Goal: Use online tool/utility: Utilize a website feature to perform a specific function

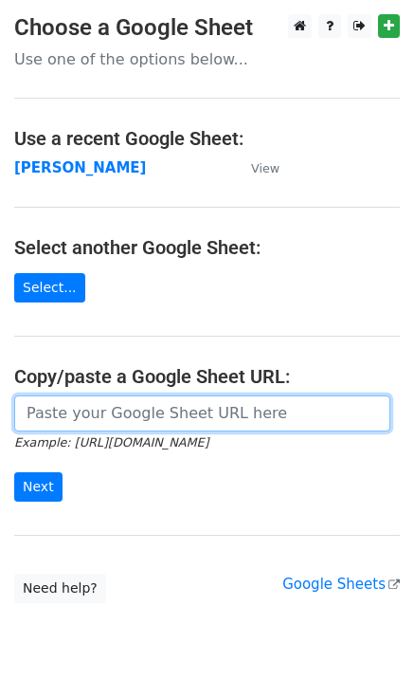
click at [66, 411] on input "url" at bounding box center [202, 413] width 377 height 36
paste input "[URL][DOMAIN_NAME]"
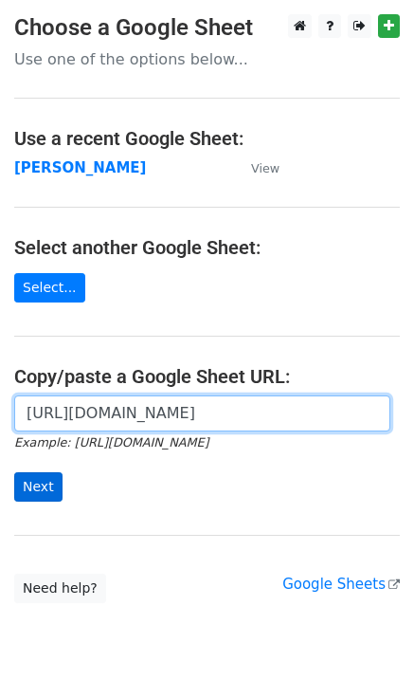
type input "[URL][DOMAIN_NAME]"
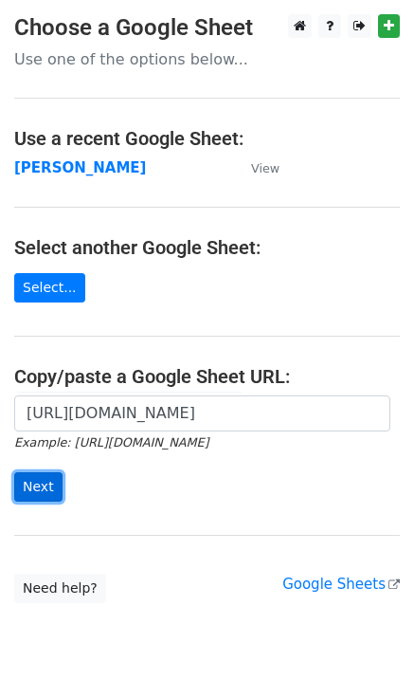
scroll to position [0, 0]
click at [28, 493] on input "Next" at bounding box center [38, 486] width 48 height 29
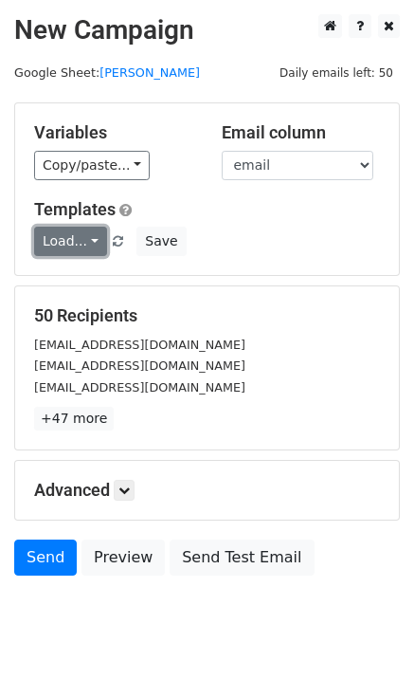
click at [77, 251] on link "Load..." at bounding box center [70, 241] width 73 height 29
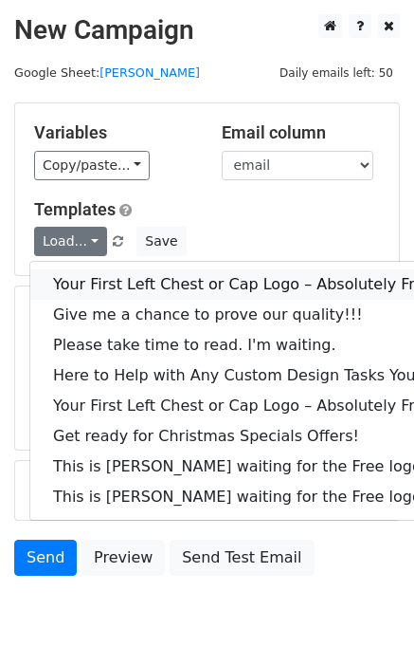
click at [107, 281] on link "Your First Left Chest or Cap Logo – Absolutely Free" at bounding box center [256, 284] width 452 height 30
